Goal: Information Seeking & Learning: Learn about a topic

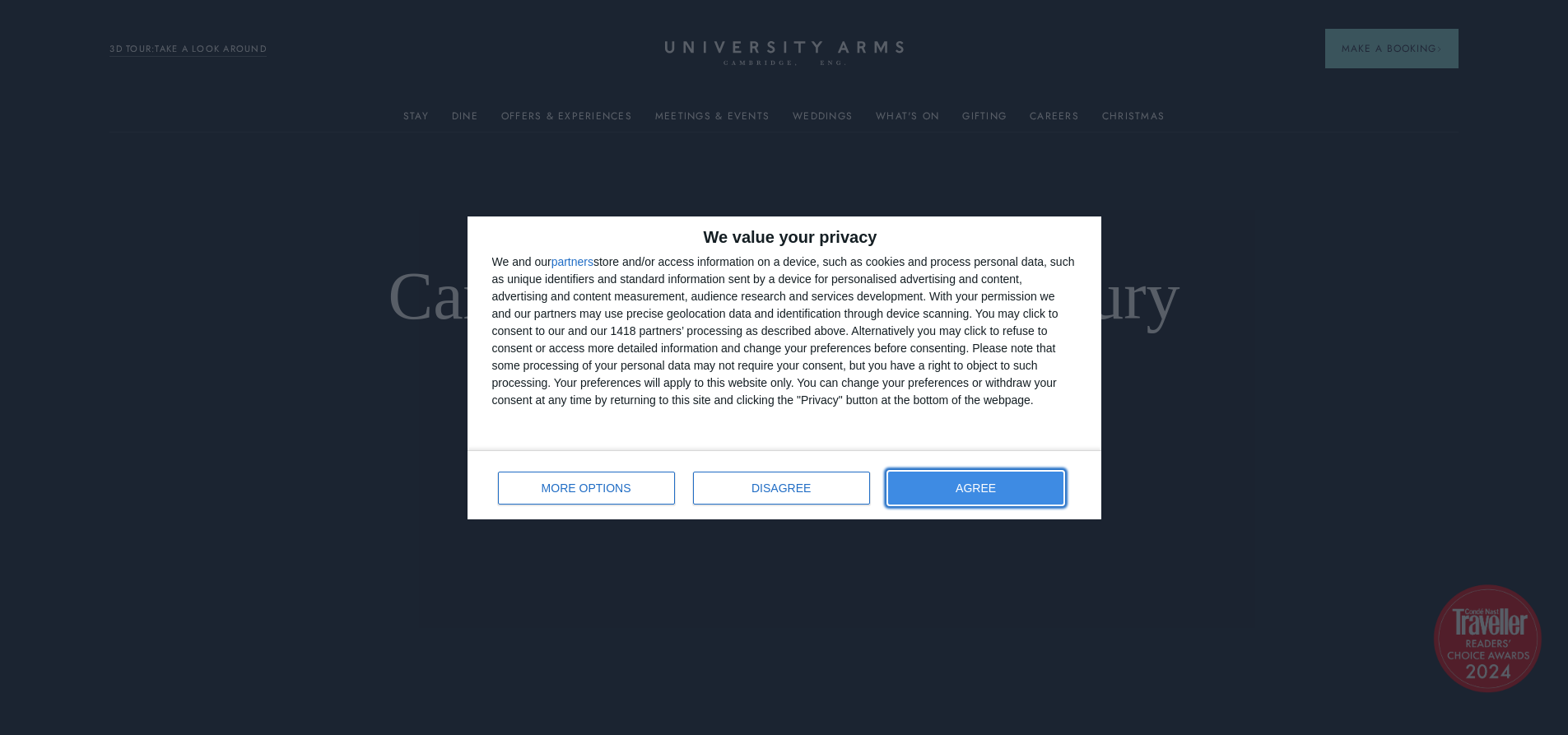
click at [997, 492] on span "AGREE" at bounding box center [976, 488] width 40 height 12
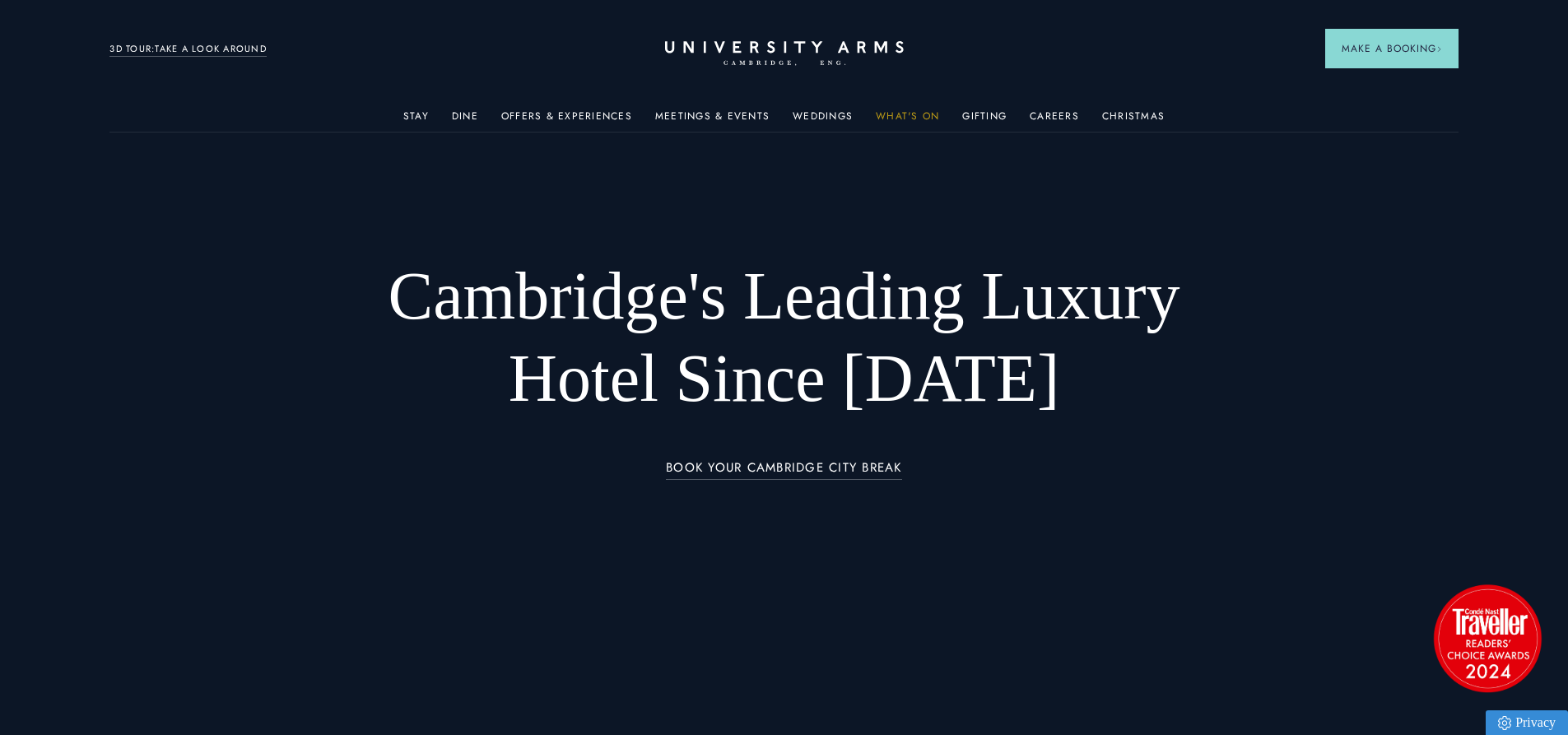
click at [913, 110] on link "What's On" at bounding box center [907, 120] width 63 height 21
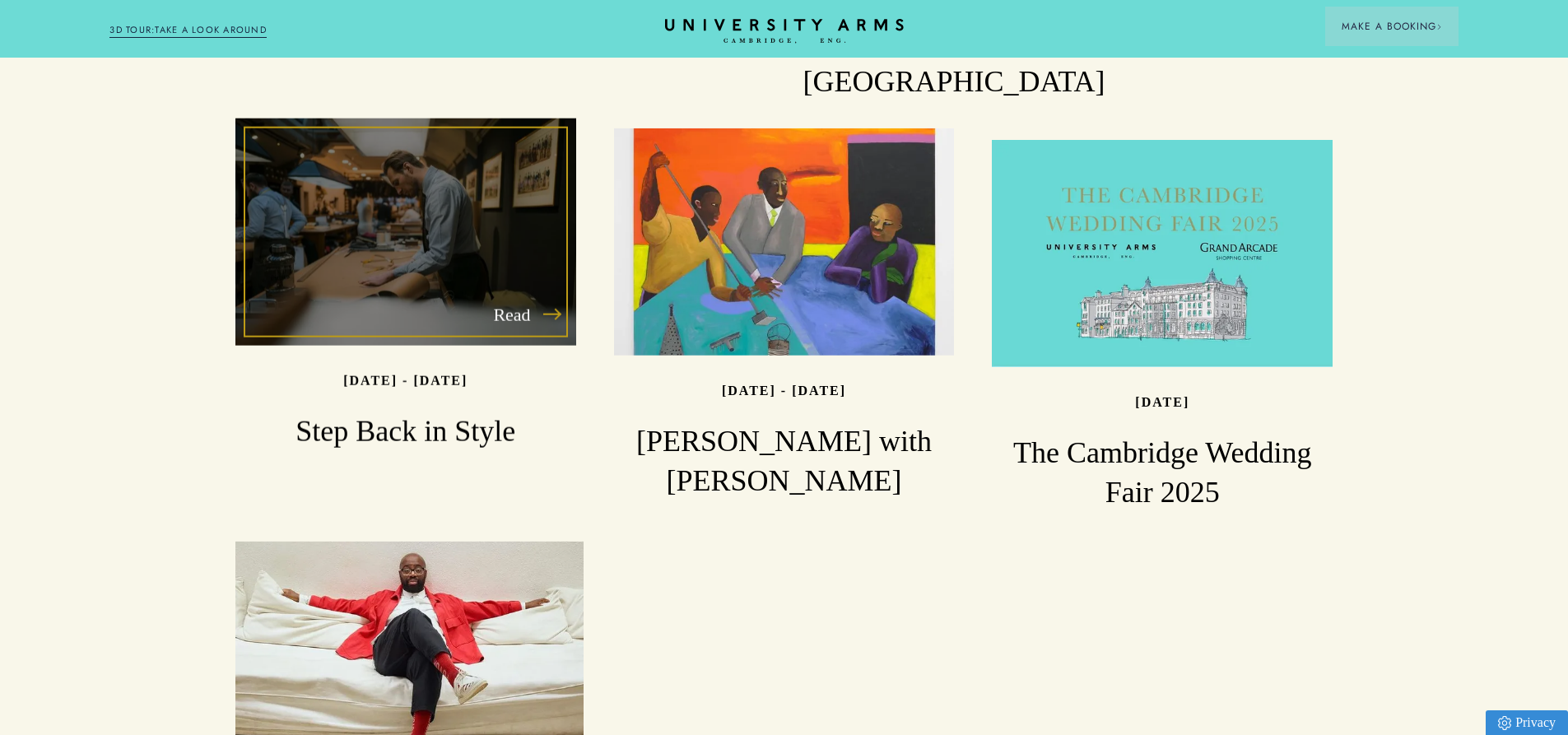
scroll to position [1729, 0]
click at [339, 222] on div "Read" at bounding box center [406, 234] width 341 height 227
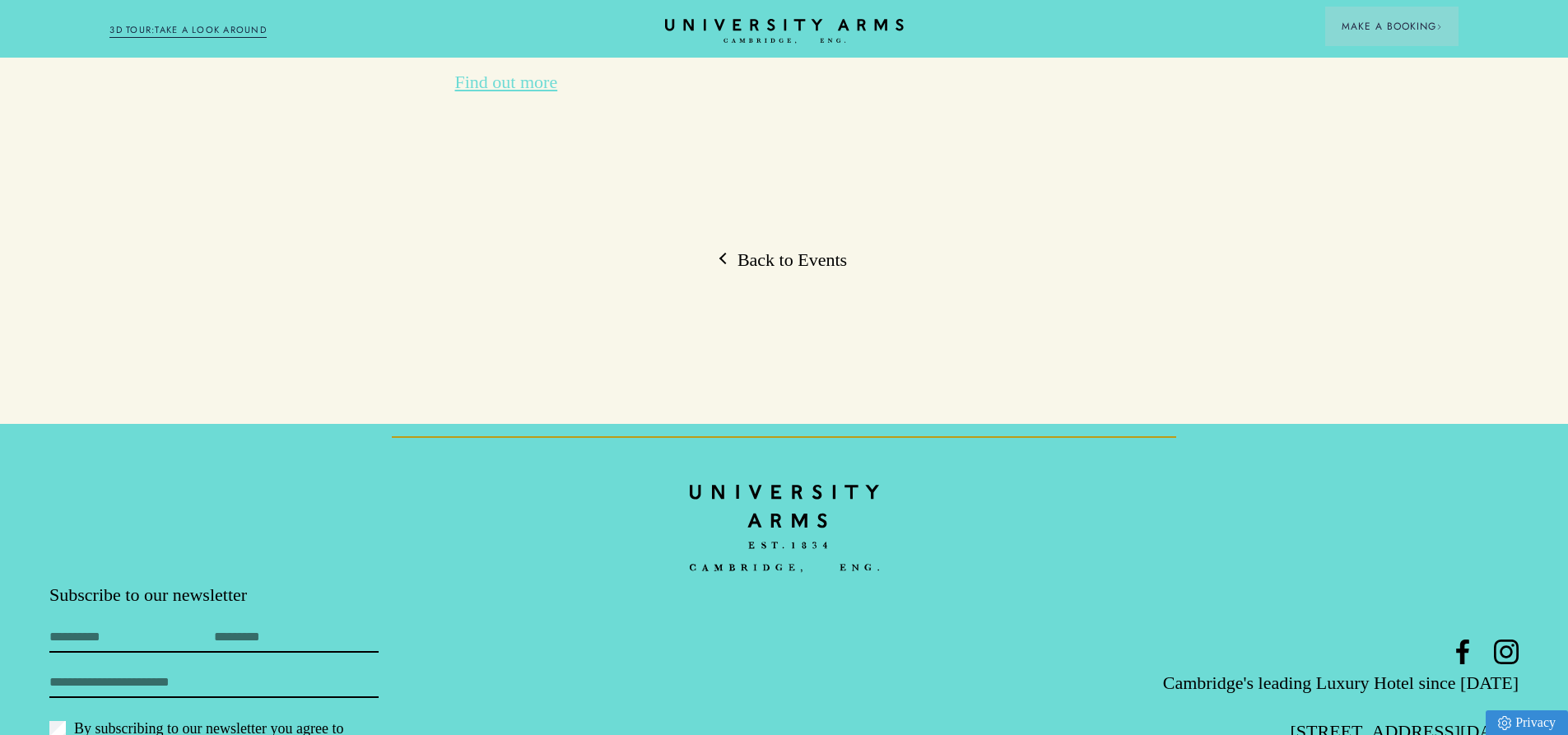
scroll to position [3788, 0]
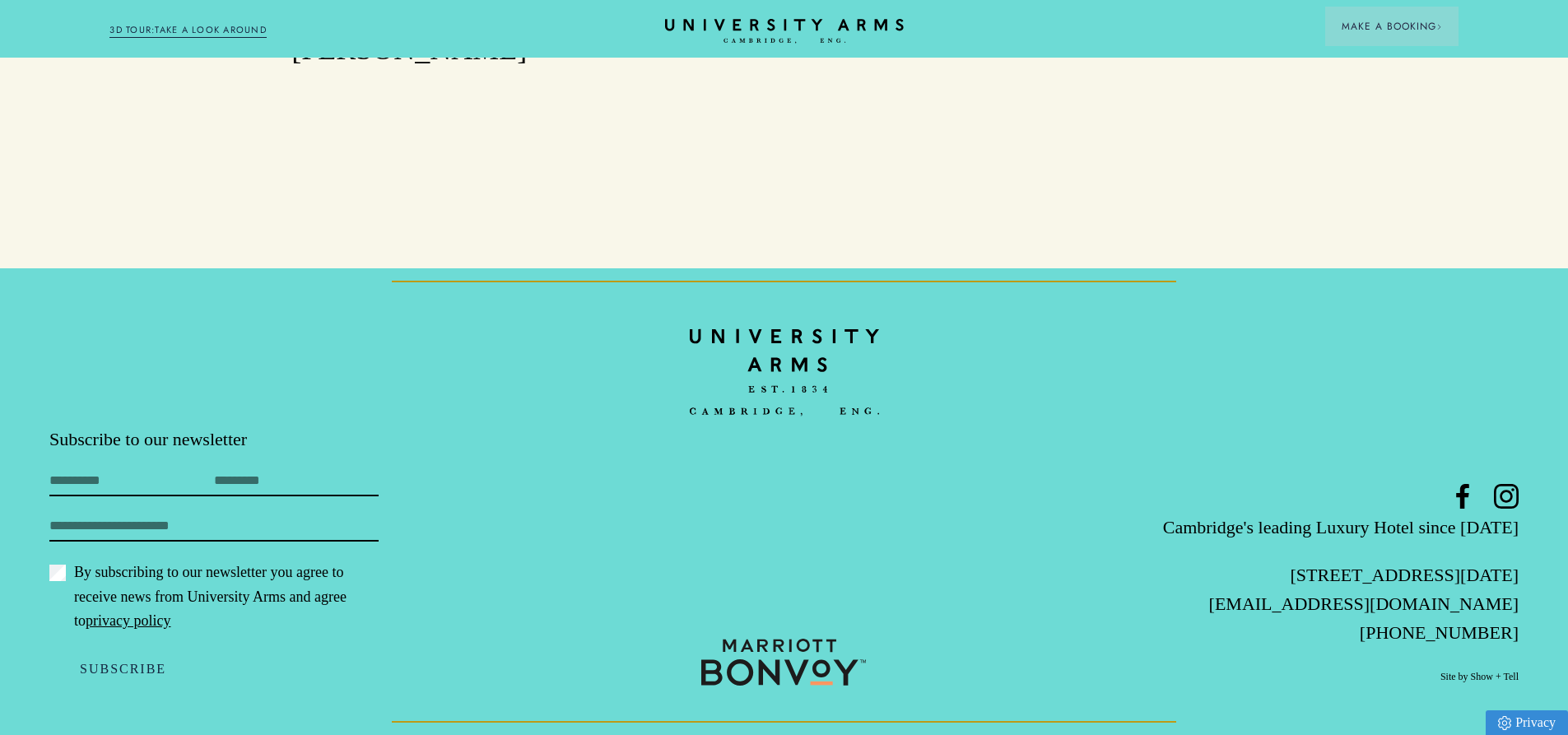
scroll to position [1729, 0]
